Goal: Information Seeking & Learning: Learn about a topic

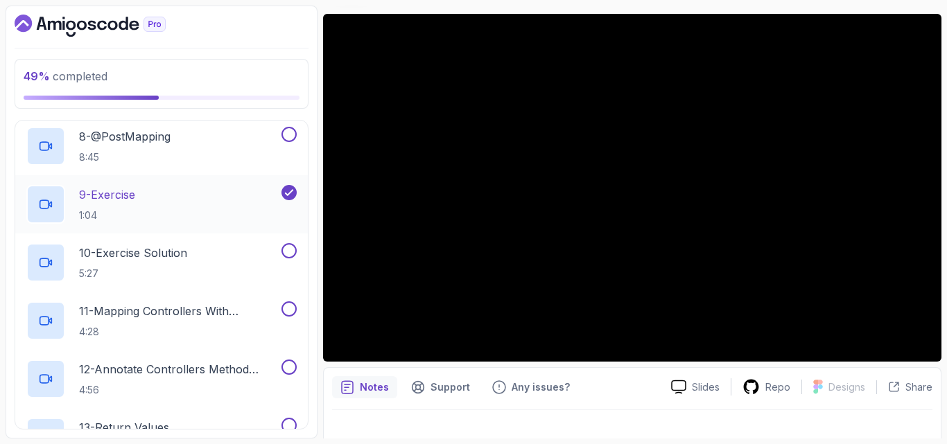
scroll to position [727, 0]
click at [148, 196] on div "9 - Exercise 1:04" at bounding box center [152, 203] width 252 height 39
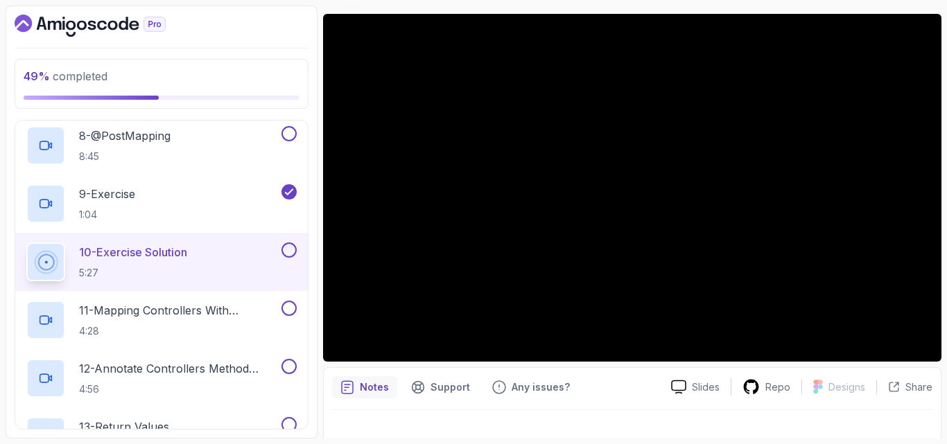
click at [26, 184] on button "9 - Exercise 1:04" at bounding box center [161, 203] width 270 height 39
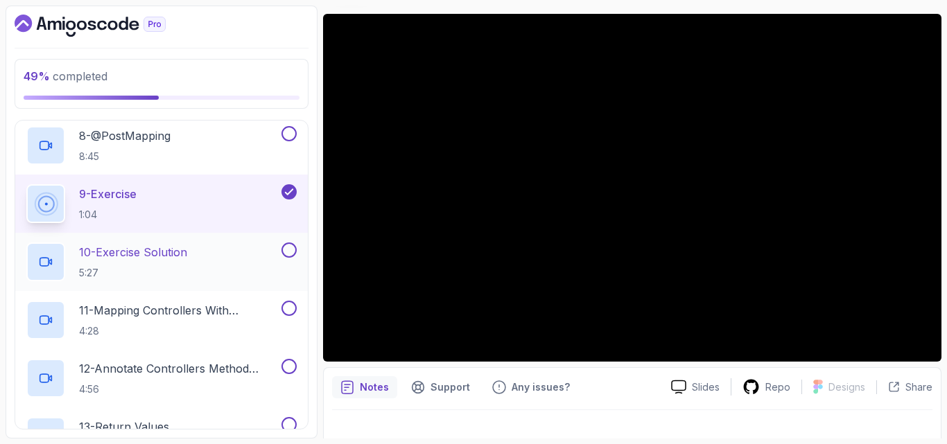
click at [187, 257] on p "10 - Exercise Solution" at bounding box center [133, 252] width 108 height 17
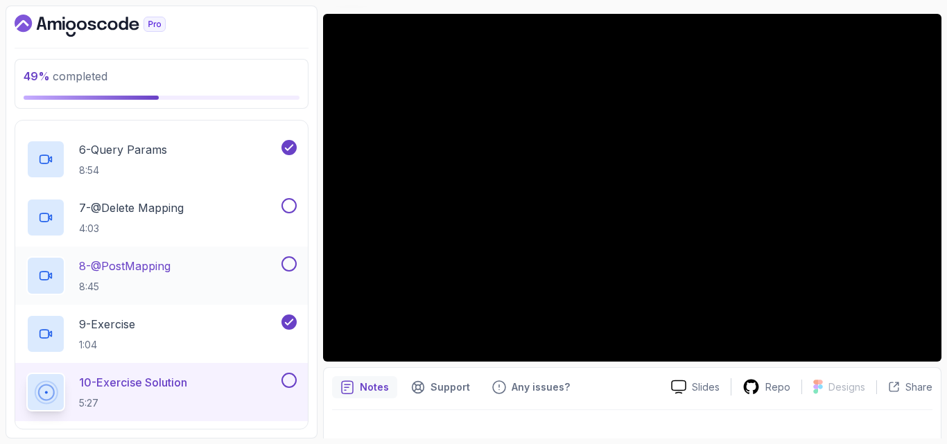
scroll to position [597, 0]
click at [288, 207] on button at bounding box center [289, 205] width 15 height 15
click at [229, 266] on div "8 - @PostMapping 8:45" at bounding box center [152, 275] width 252 height 39
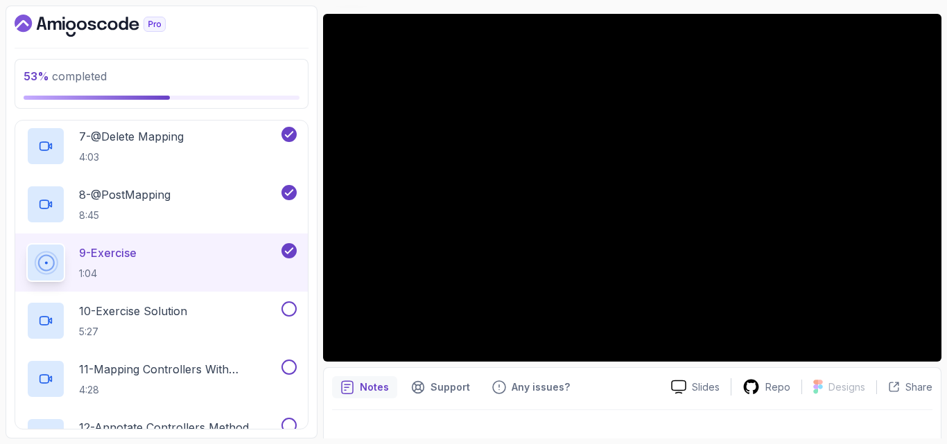
scroll to position [687, 0]
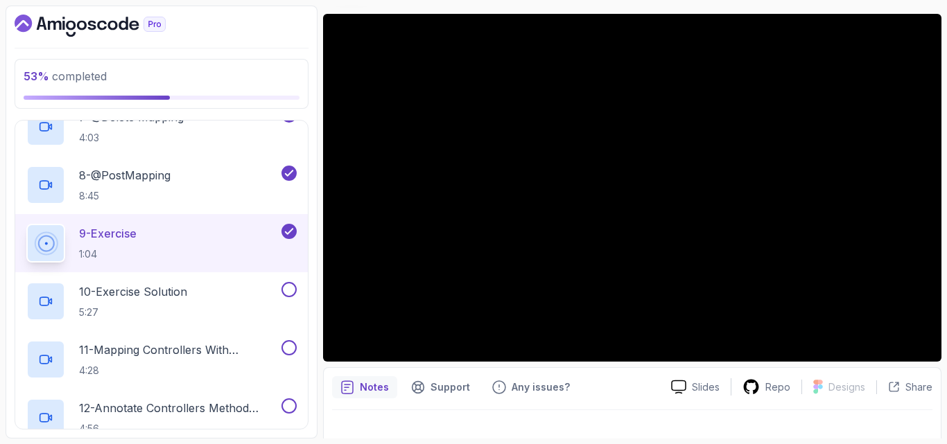
click at [214, 361] on h2 "11 - Mapping Controllers With @Requestmapping 4:28" at bounding box center [179, 360] width 200 height 36
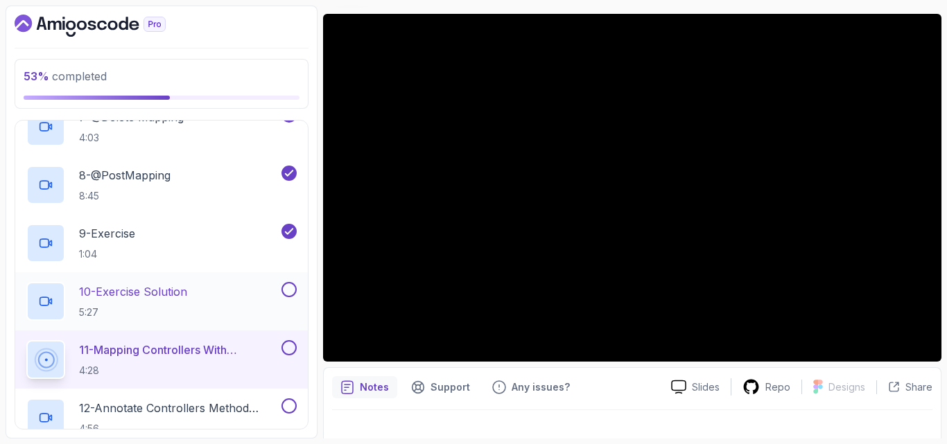
click at [292, 288] on button at bounding box center [289, 289] width 15 height 15
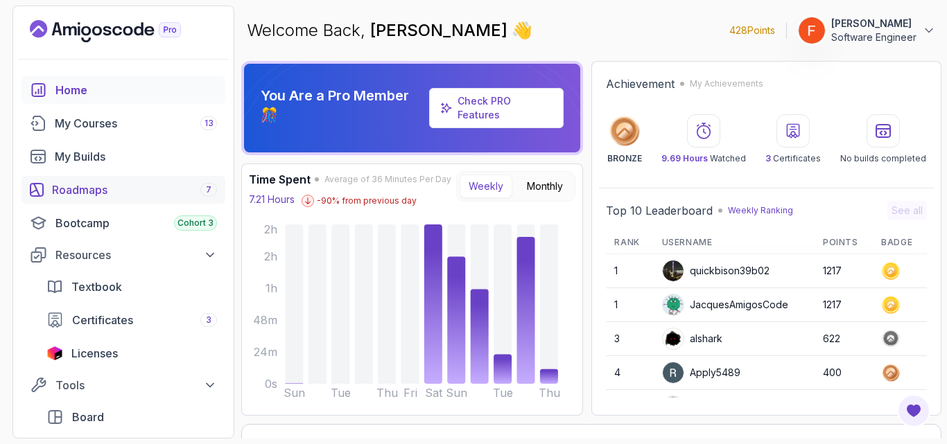
click at [121, 191] on div "Roadmaps 7" at bounding box center [134, 190] width 165 height 17
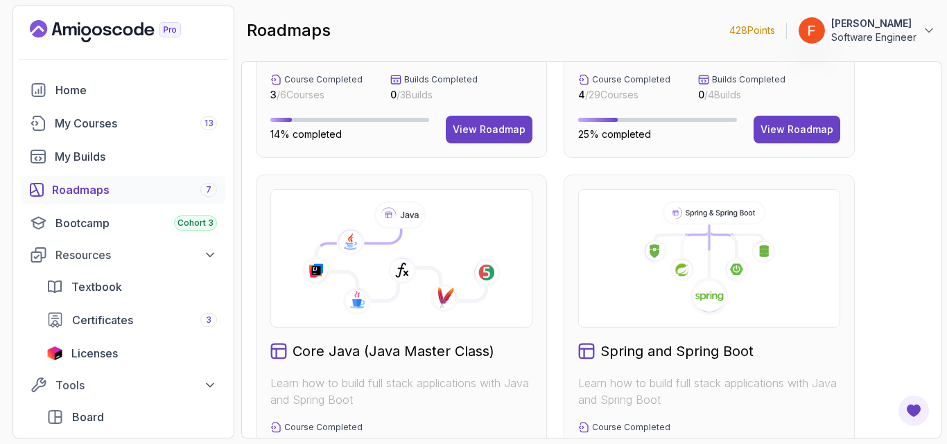
scroll to position [389, 0]
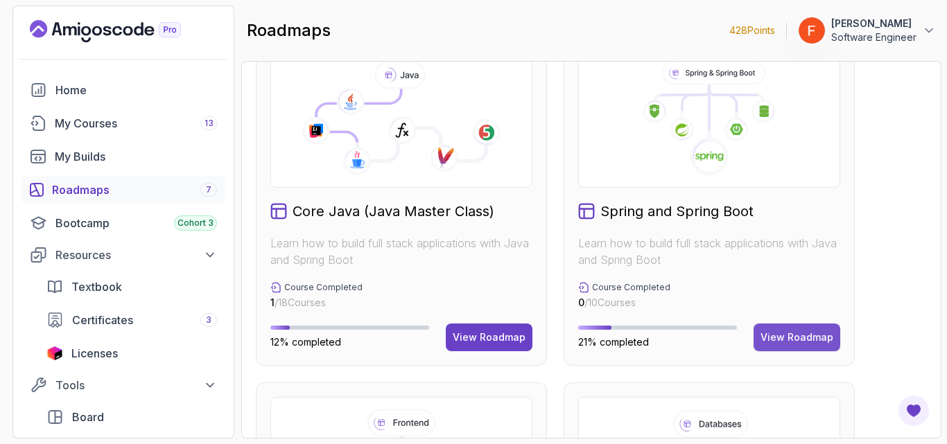
click at [792, 337] on div "View Roadmap" at bounding box center [797, 338] width 73 height 14
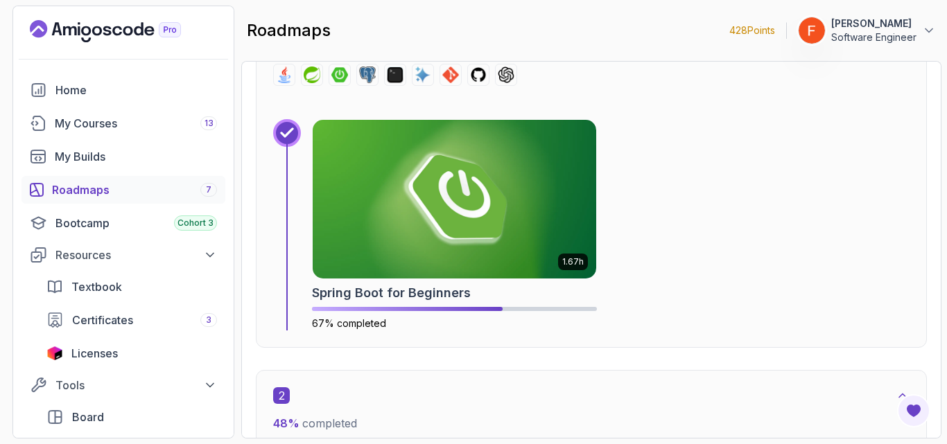
scroll to position [614, 0]
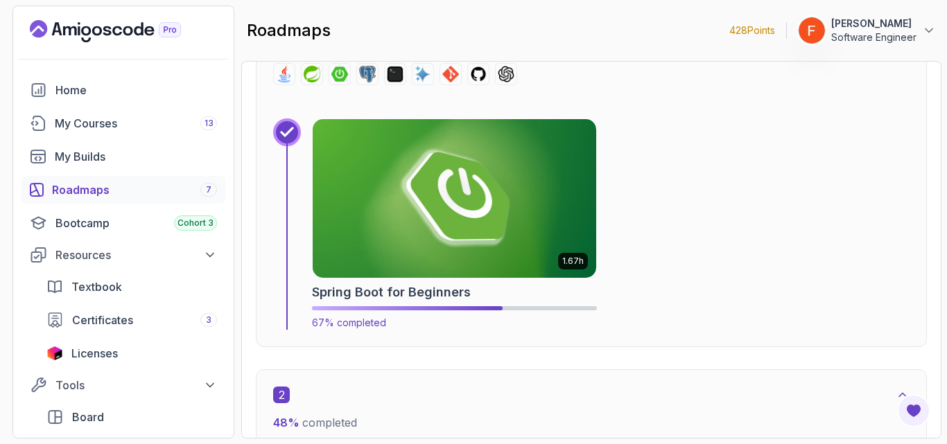
click at [502, 209] on img at bounding box center [454, 198] width 297 height 167
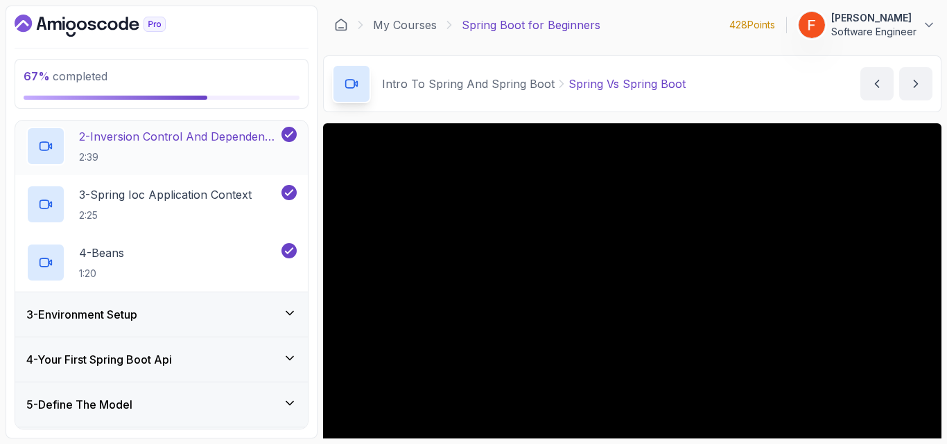
click at [161, 322] on div "3 - Environment Setup" at bounding box center [161, 314] width 270 height 17
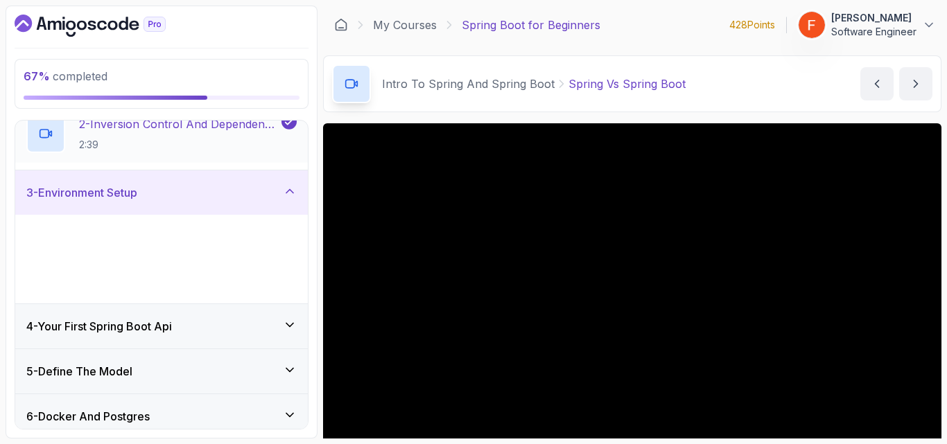
scroll to position [121, 0]
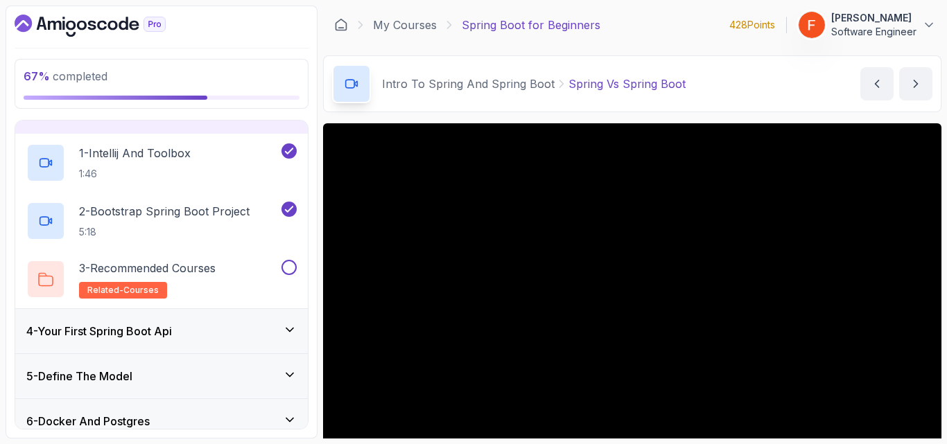
click at [166, 331] on h3 "4 - Your First Spring Boot Api" at bounding box center [99, 331] width 146 height 17
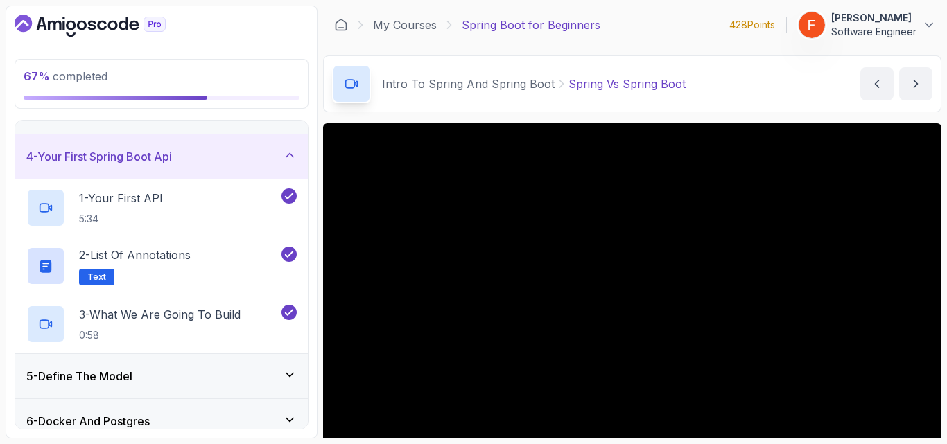
click at [190, 363] on div "5 - Define The Model" at bounding box center [161, 376] width 293 height 44
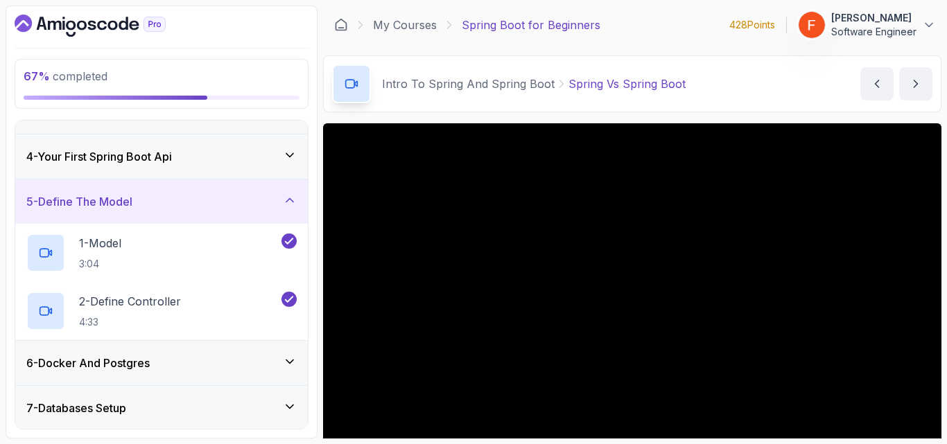
click at [190, 363] on div "6 - Docker And Postgres" at bounding box center [161, 363] width 270 height 17
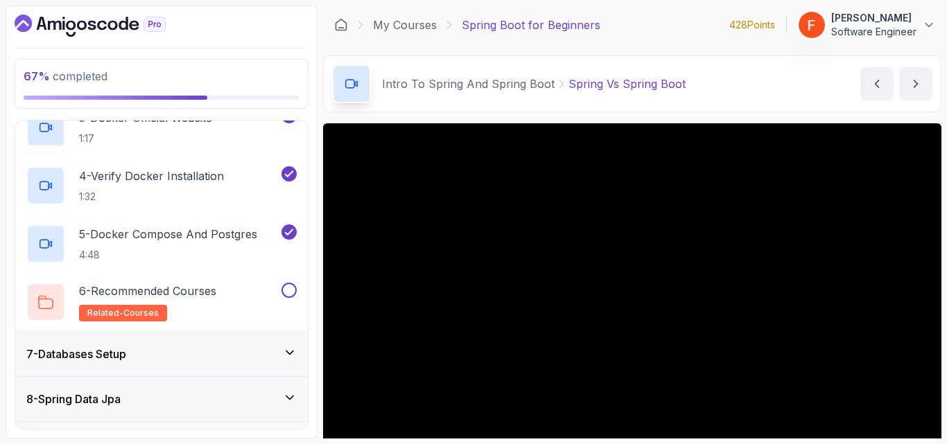
click at [192, 360] on div "7 - Databases Setup" at bounding box center [161, 354] width 270 height 17
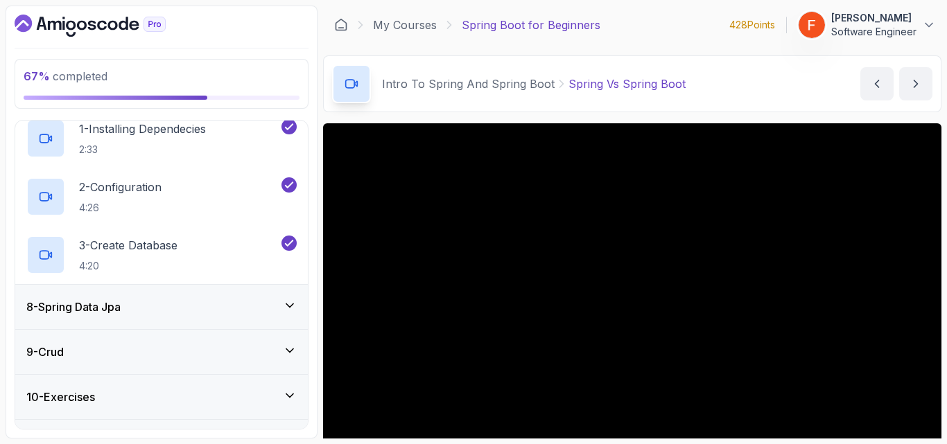
scroll to position [329, 0]
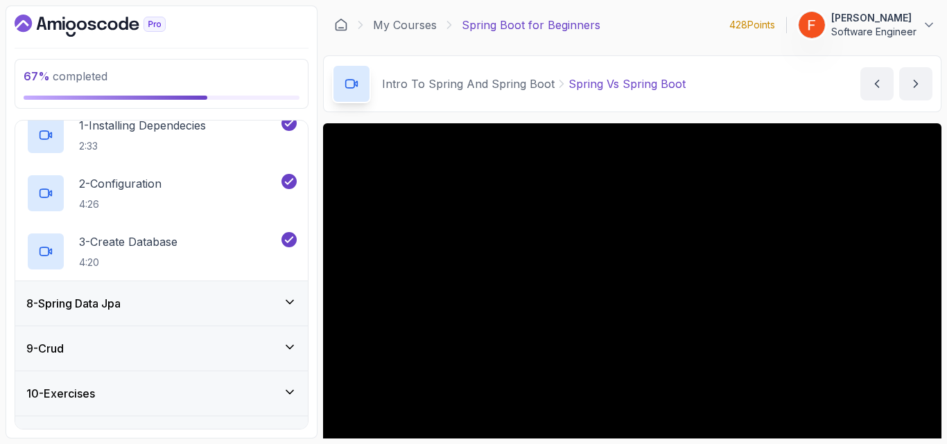
click at [225, 310] on div "8 - Spring Data Jpa" at bounding box center [161, 303] width 270 height 17
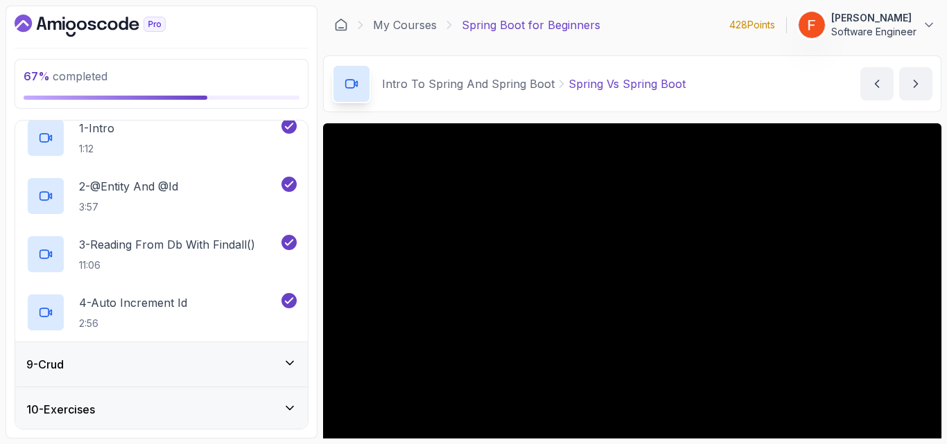
scroll to position [372, 0]
click at [212, 371] on div "9 - Crud" at bounding box center [161, 364] width 270 height 17
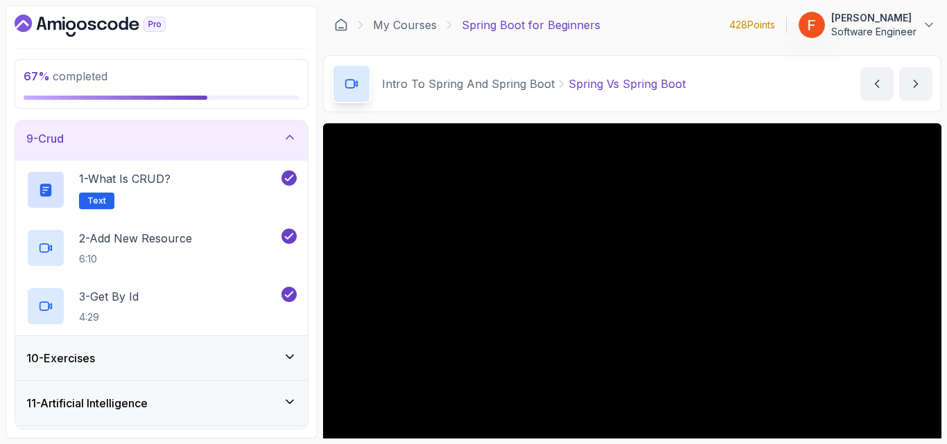
scroll to position [365, 0]
click at [225, 358] on div "10 - Exercises" at bounding box center [161, 357] width 270 height 17
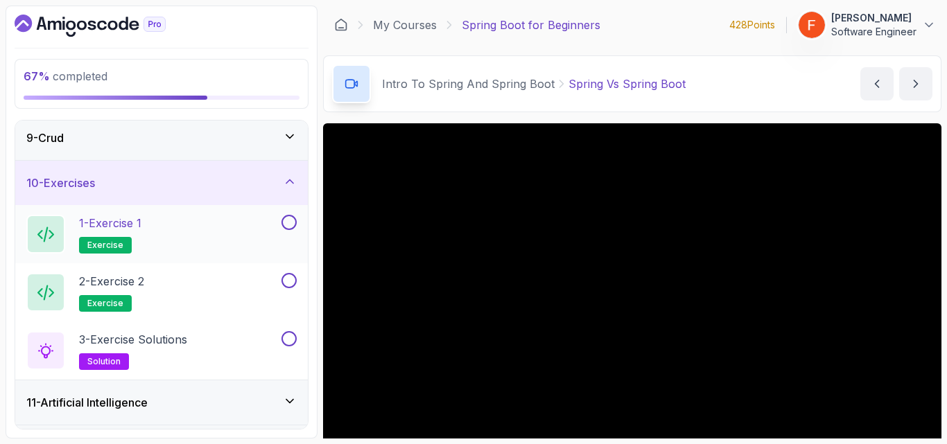
click at [211, 234] on div "1 - Exercise 1 exercise" at bounding box center [152, 234] width 252 height 39
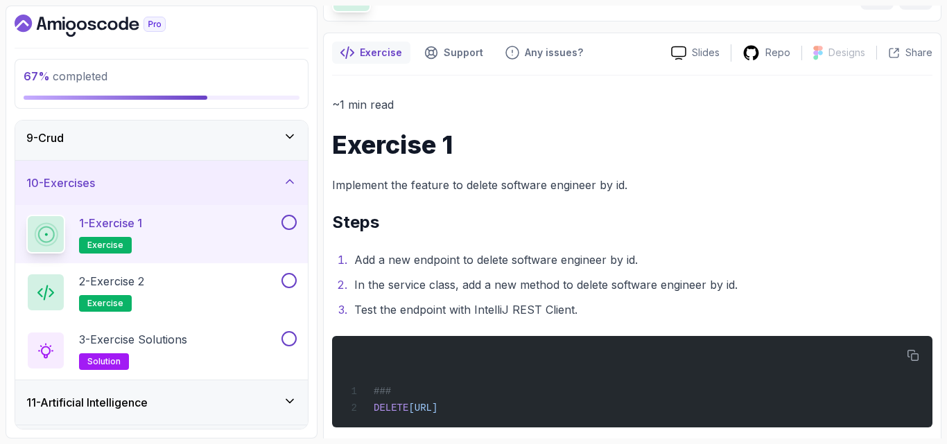
scroll to position [110, 0]
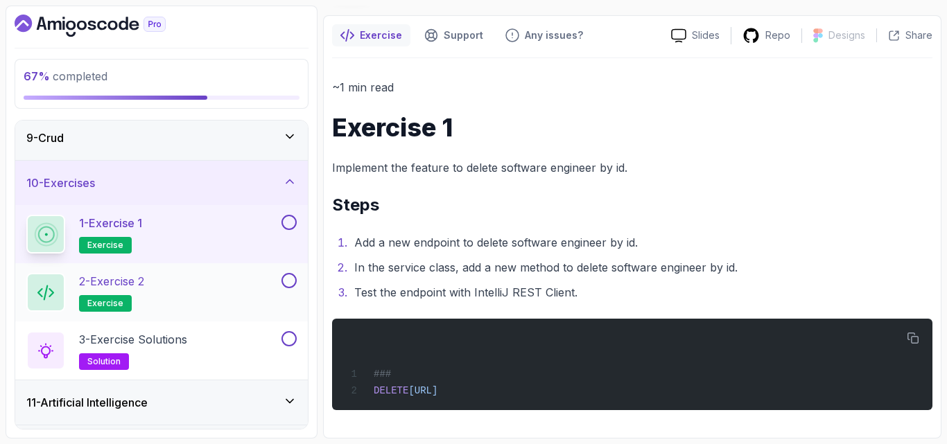
click at [175, 288] on div "2 - Exercise 2 exercise" at bounding box center [152, 292] width 252 height 39
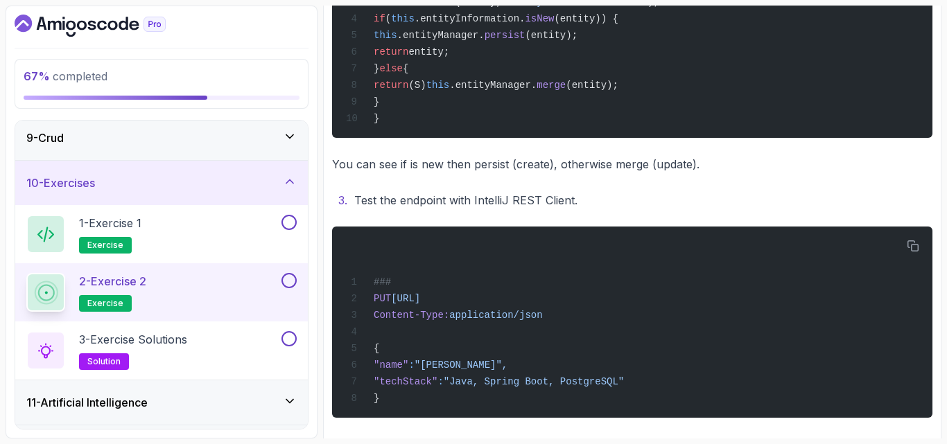
scroll to position [638, 0]
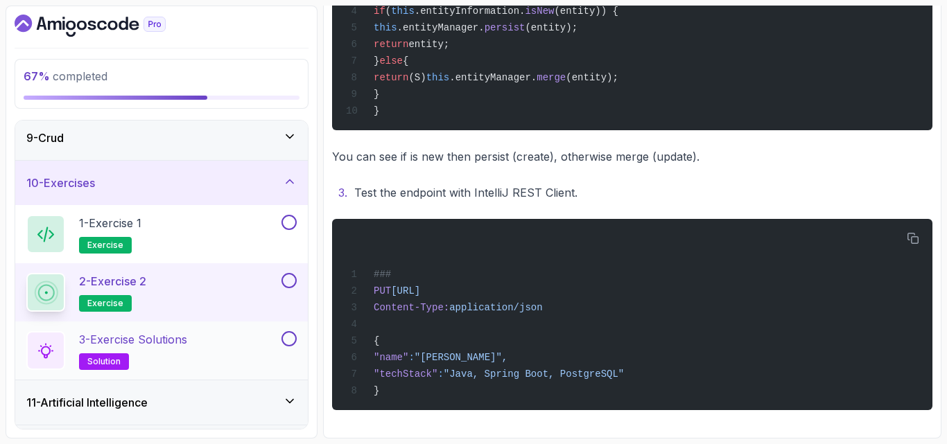
click at [211, 352] on div "3 - Exercise Solutions solution" at bounding box center [152, 350] width 252 height 39
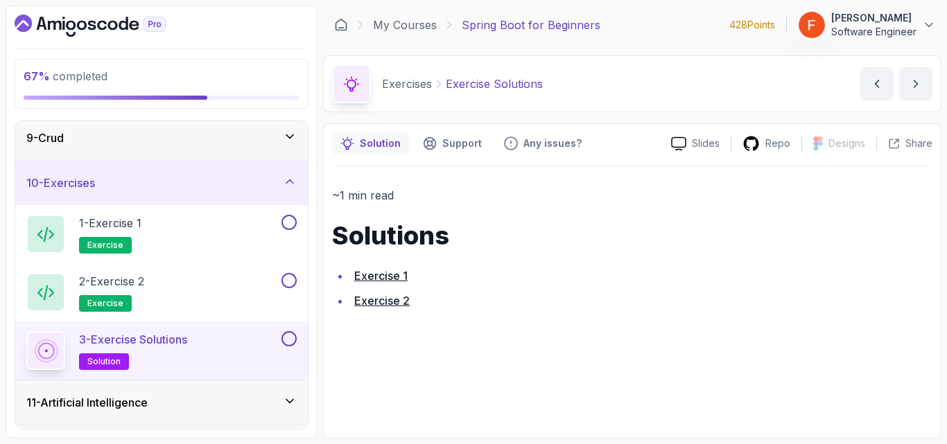
click at [391, 275] on link "Exercise 1" at bounding box center [380, 276] width 53 height 14
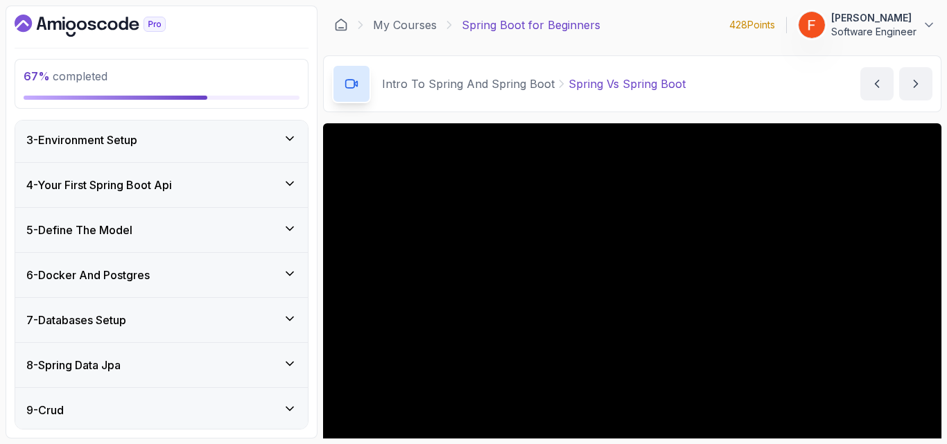
scroll to position [328, 0]
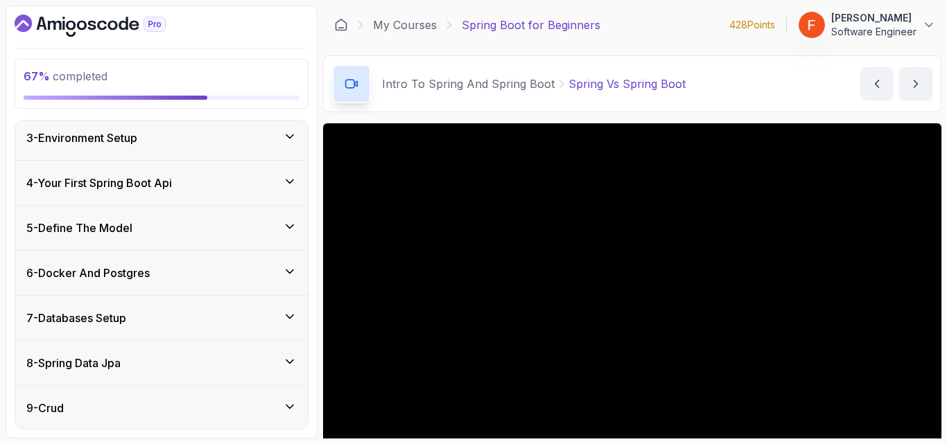
click at [205, 231] on div "5 - Define The Model" at bounding box center [161, 228] width 270 height 17
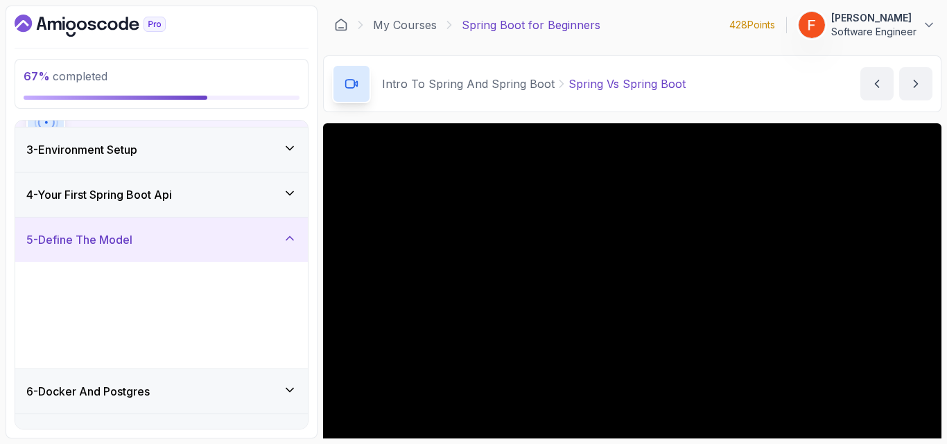
scroll to position [95, 0]
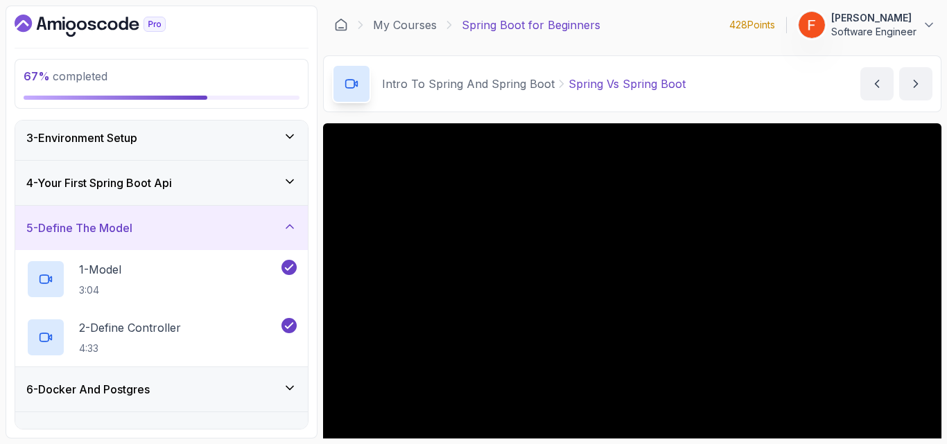
click at [162, 379] on div "6 - Docker And Postgres" at bounding box center [161, 390] width 293 height 44
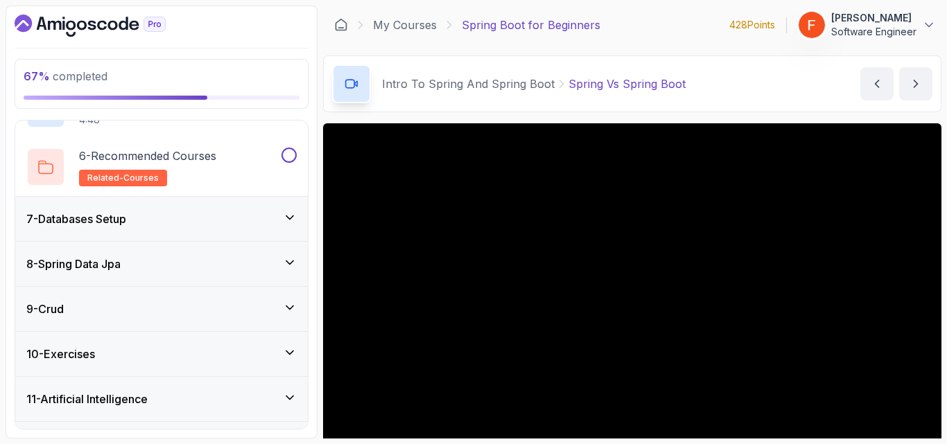
scroll to position [544, 0]
click at [173, 367] on div "10 - Exercises" at bounding box center [161, 353] width 293 height 44
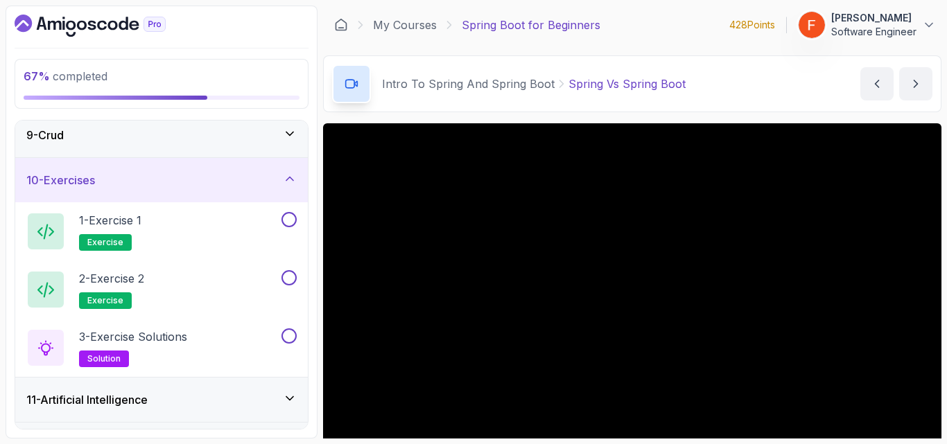
scroll to position [369, 0]
click at [174, 354] on h2 "3 - Exercise Solutions solution" at bounding box center [133, 347] width 108 height 39
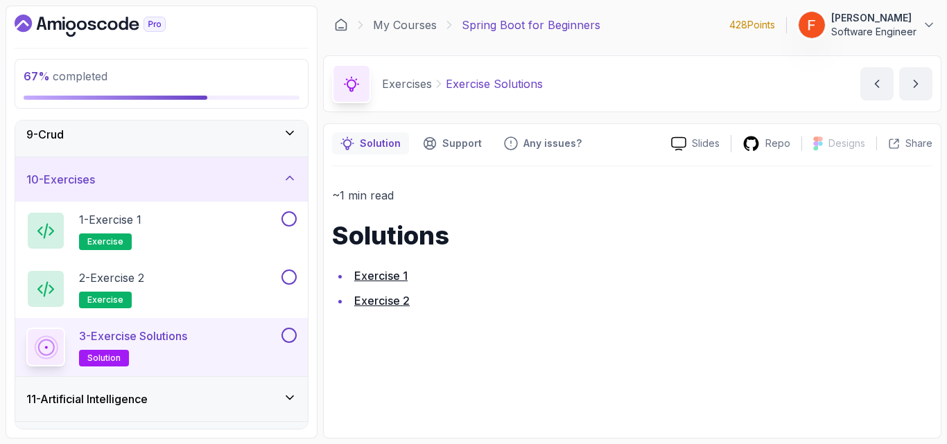
click at [395, 302] on link "Exercise 2" at bounding box center [381, 301] width 55 height 14
